Goal: Information Seeking & Learning: Learn about a topic

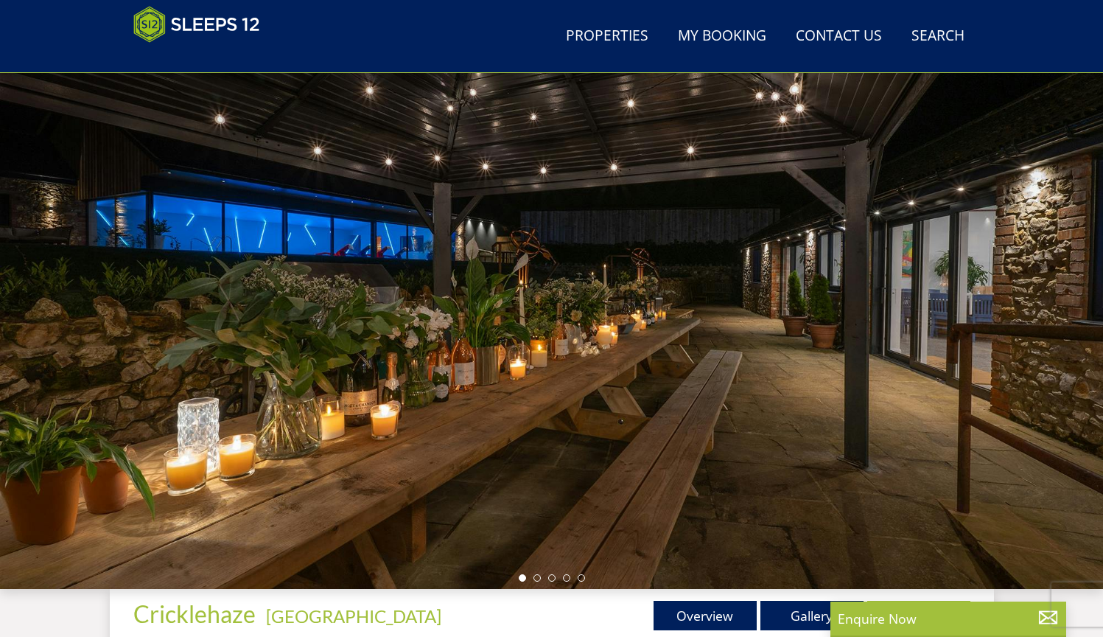
scroll to position [127, 0]
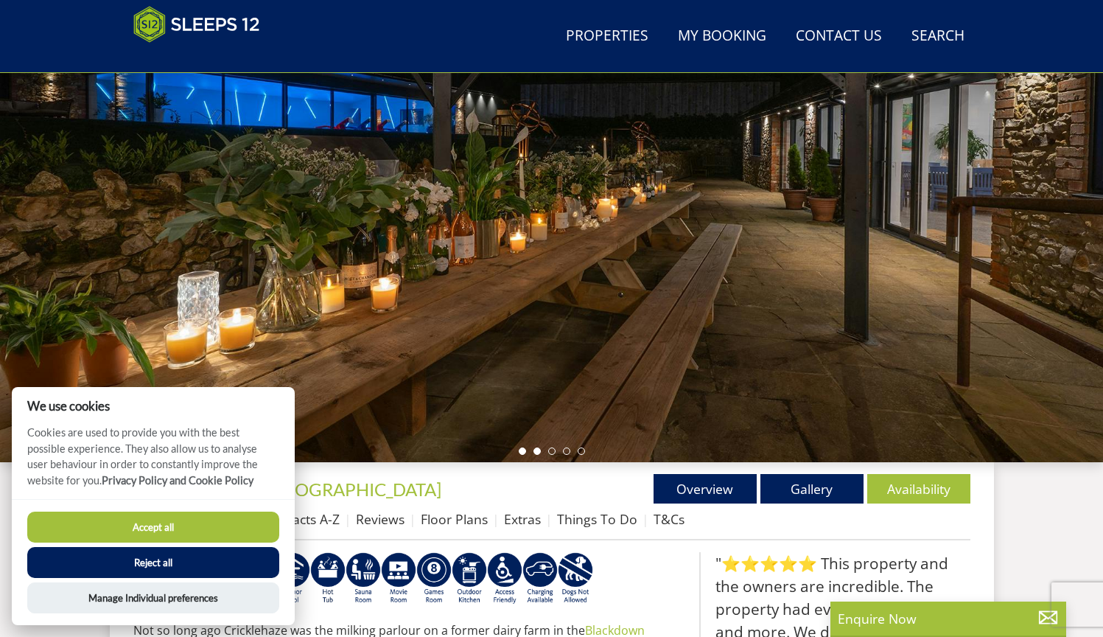
click at [539, 449] on li at bounding box center [537, 450] width 7 height 7
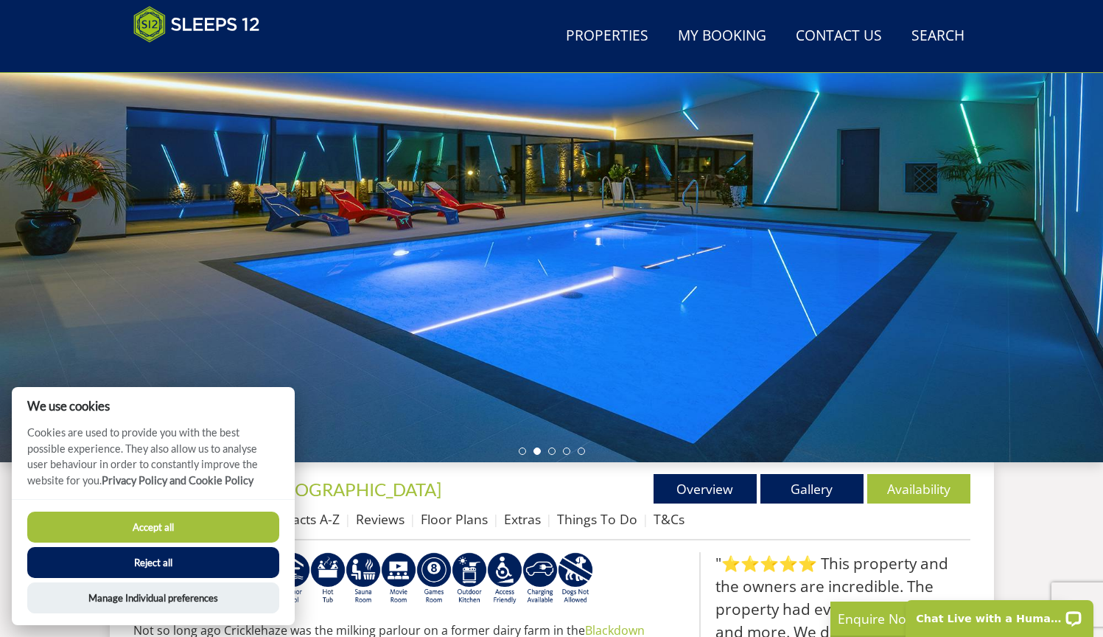
click at [231, 563] on button "Reject all" at bounding box center [153, 562] width 252 height 31
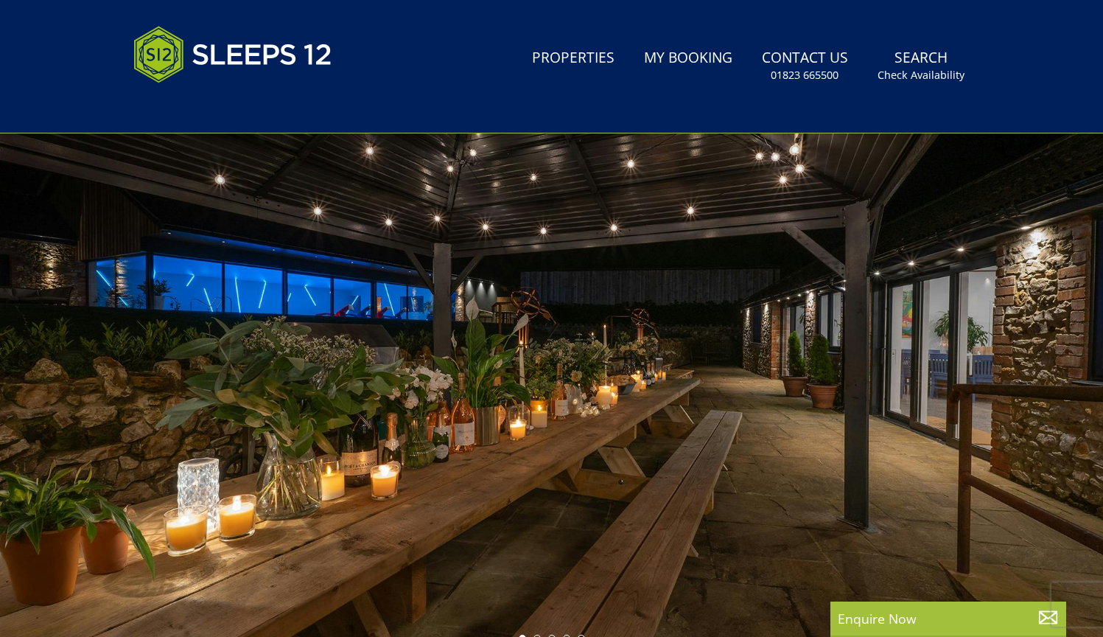
scroll to position [32, 0]
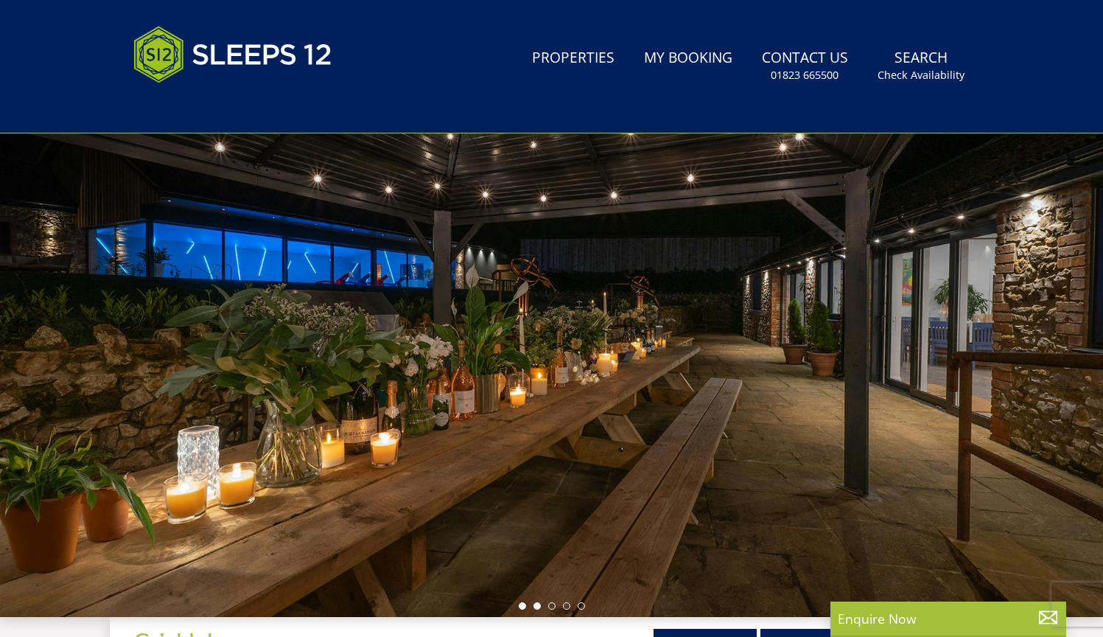
click at [539, 607] on li at bounding box center [537, 605] width 7 height 7
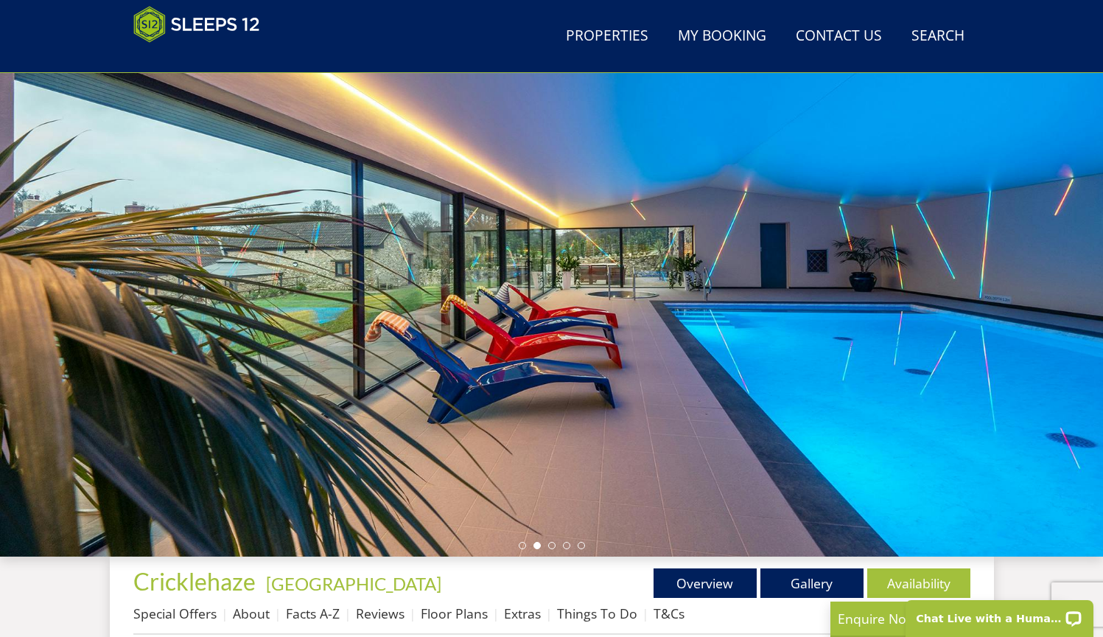
scroll to position [65, 0]
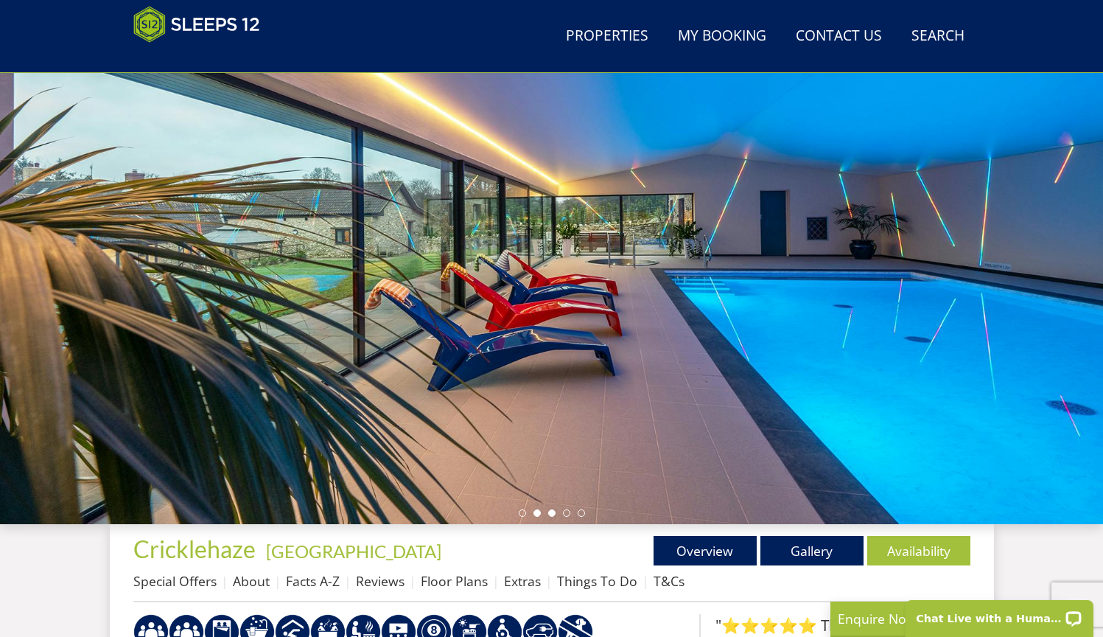
click at [553, 514] on li at bounding box center [551, 512] width 7 height 7
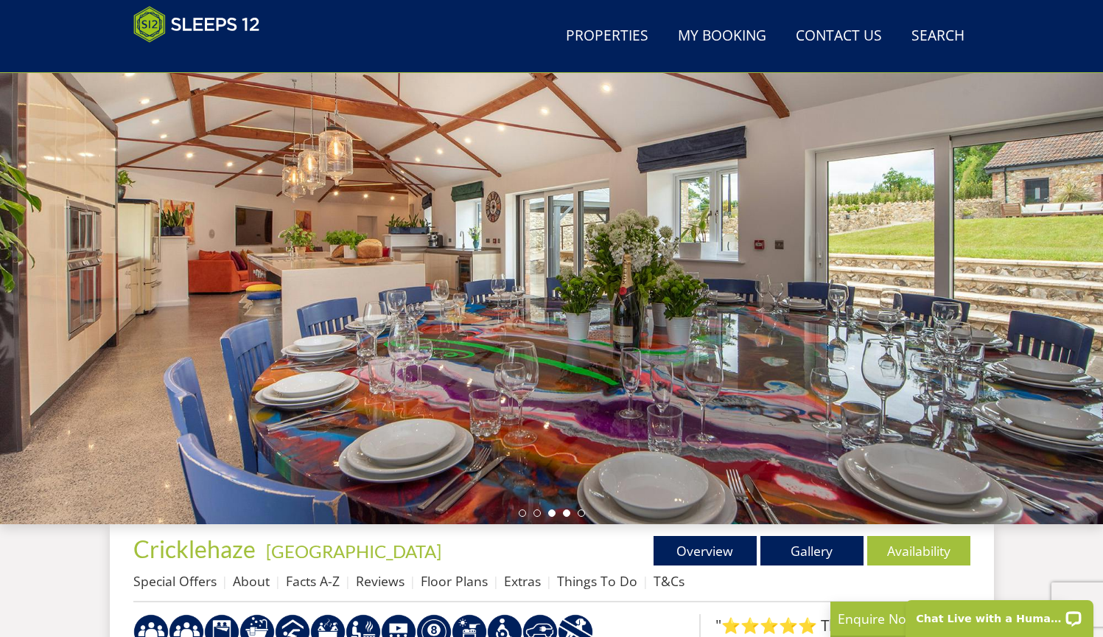
click at [565, 514] on li at bounding box center [566, 512] width 7 height 7
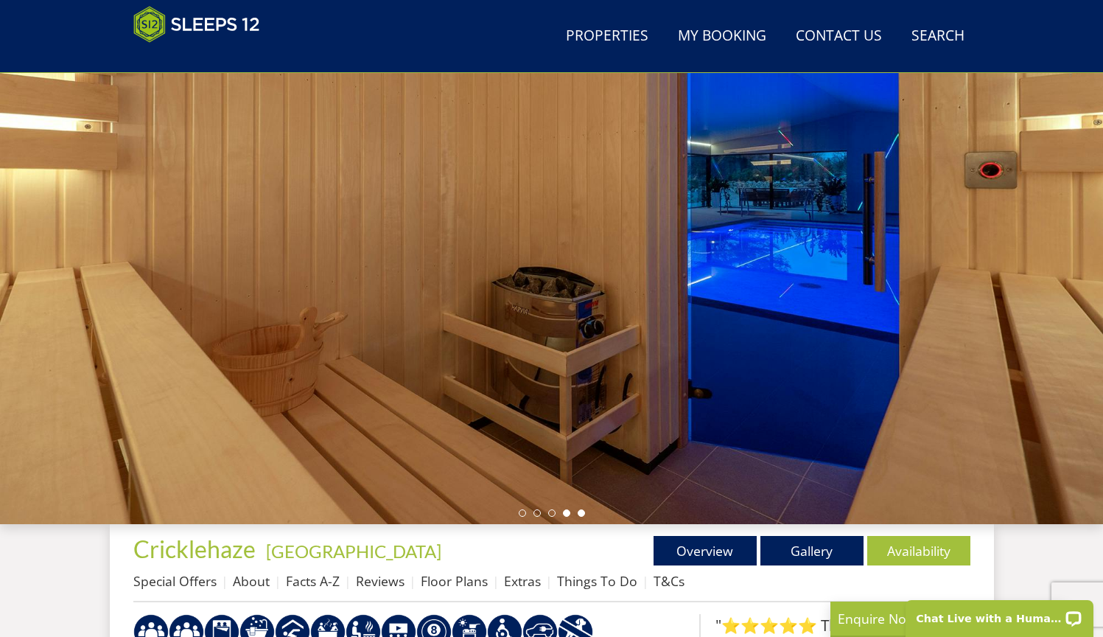
click at [579, 514] on li at bounding box center [581, 512] width 7 height 7
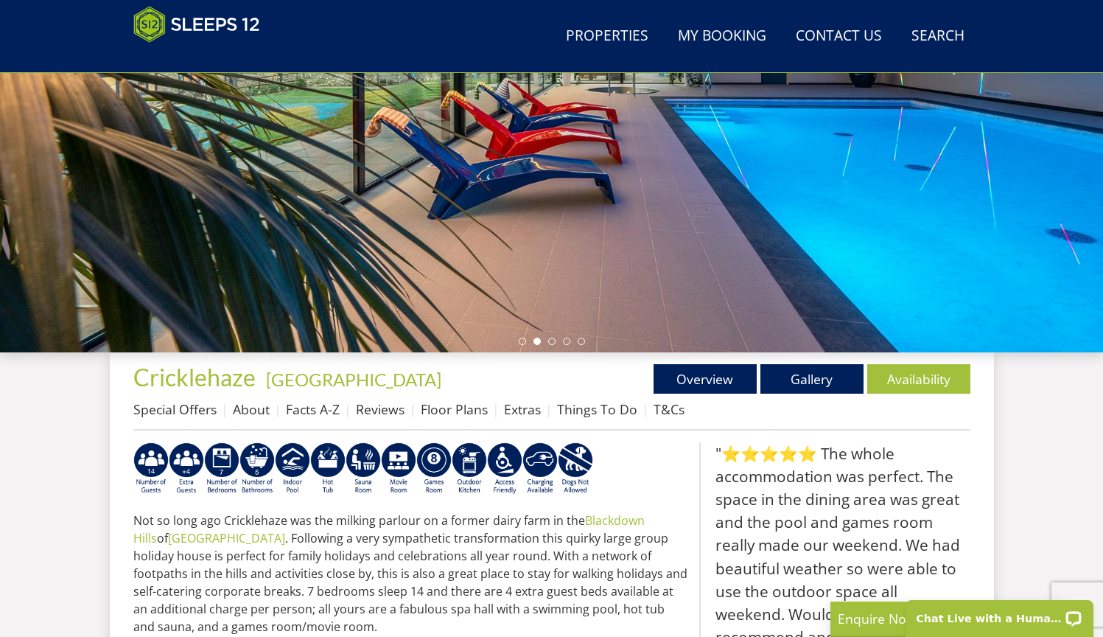
scroll to position [378, 0]
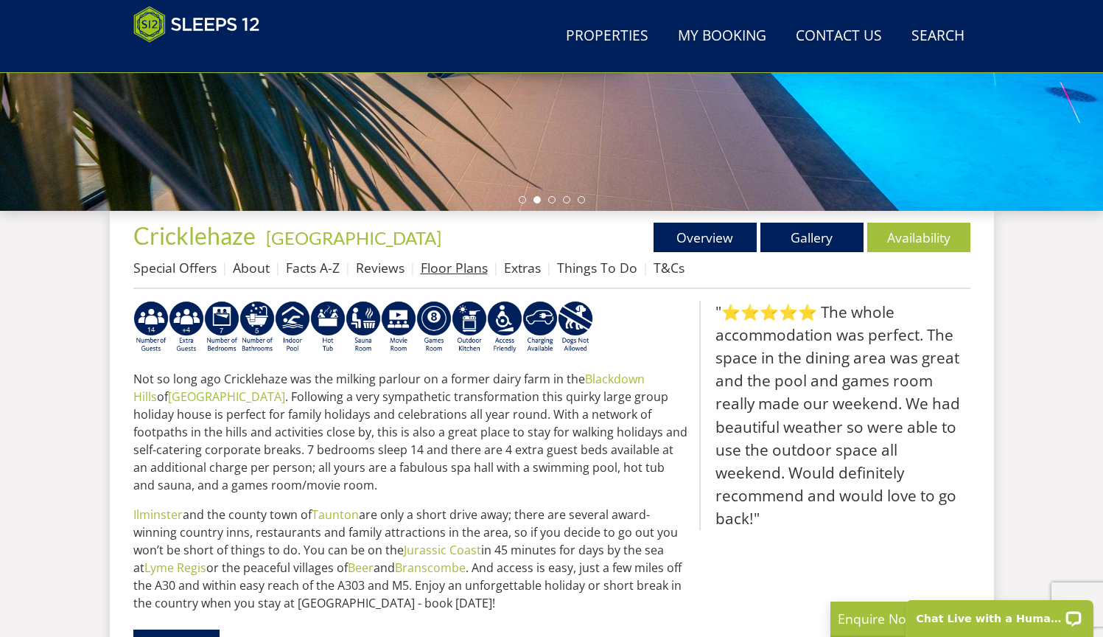
click at [458, 273] on link "Floor Plans" at bounding box center [454, 268] width 67 height 18
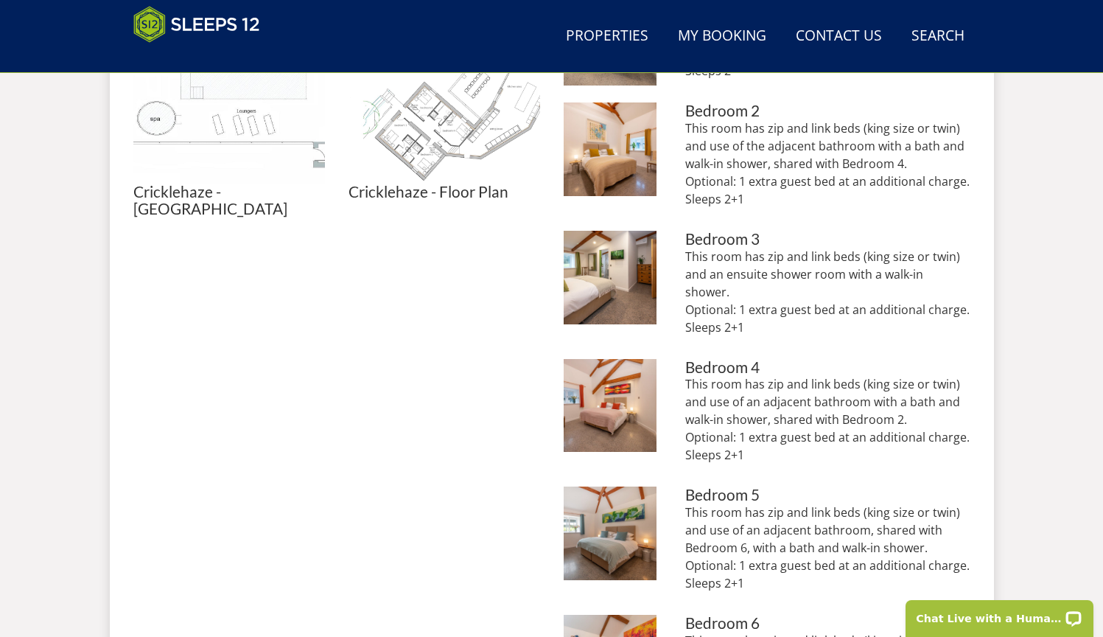
scroll to position [1237, 0]
